Goal: Use online tool/utility: Utilize a website feature to perform a specific function

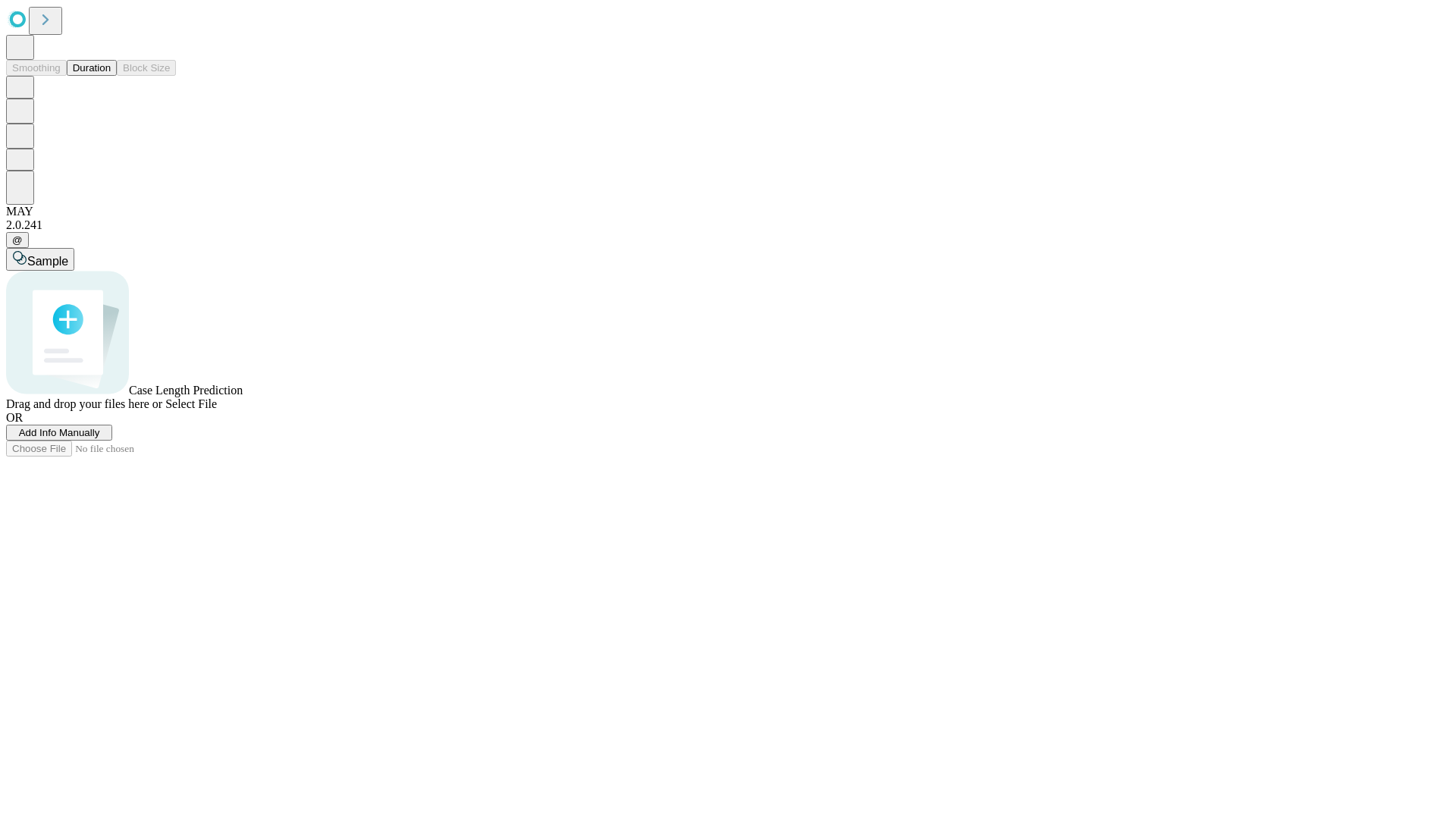
click at [111, 75] on button "Duration" at bounding box center [91, 68] width 50 height 16
click at [217, 410] on span "Select File" at bounding box center [190, 403] width 52 height 13
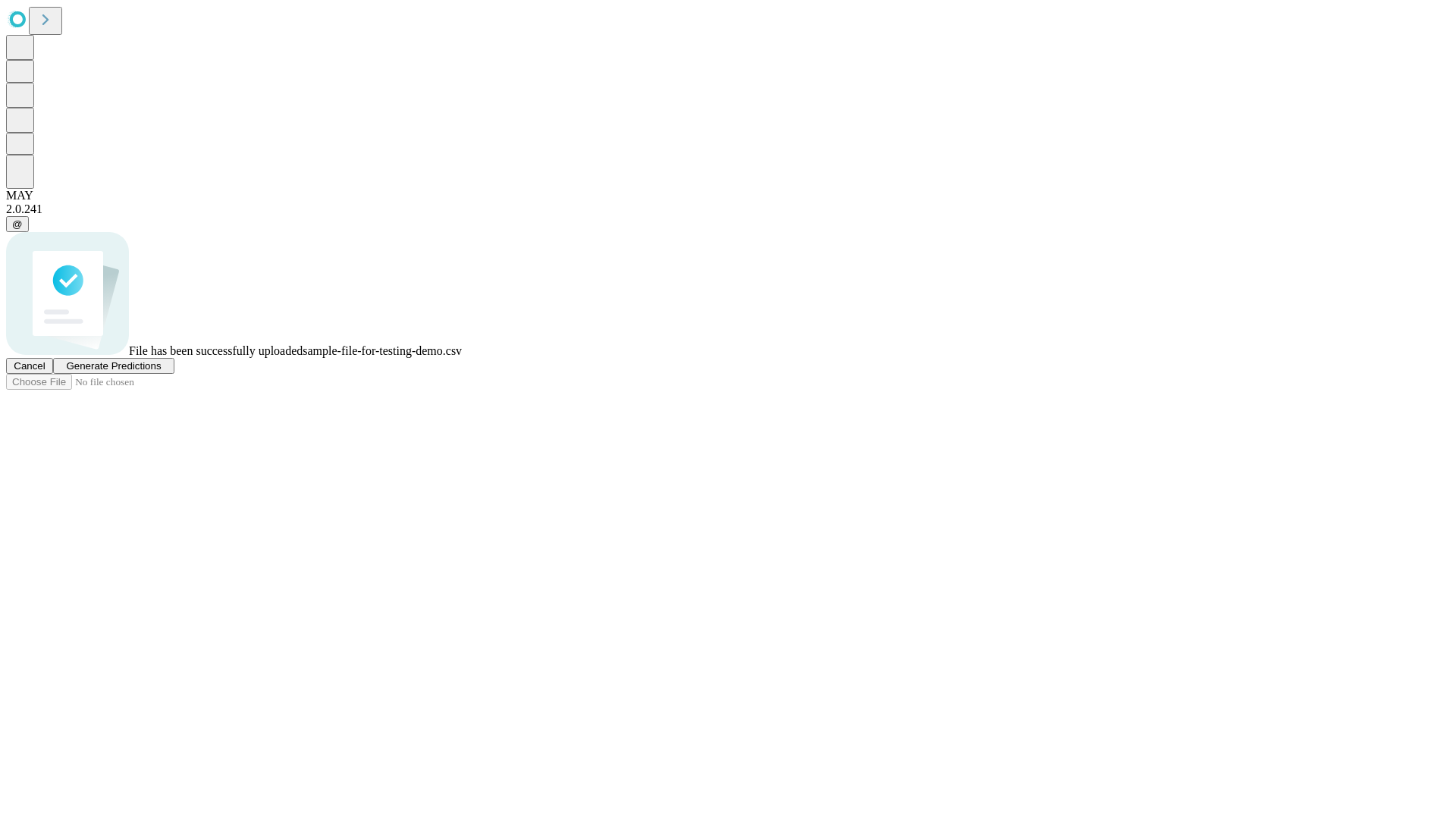
click at [161, 372] on span "Generate Predictions" at bounding box center [113, 366] width 95 height 11
